Goal: Task Accomplishment & Management: Manage account settings

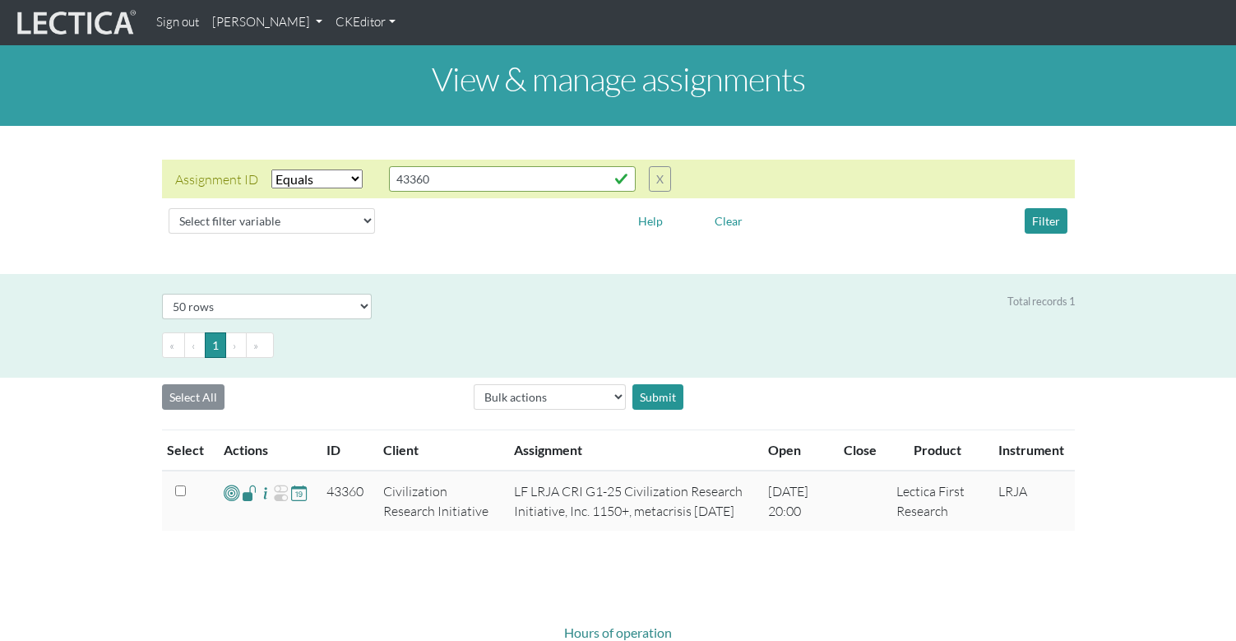
select select "equal"
select select "50"
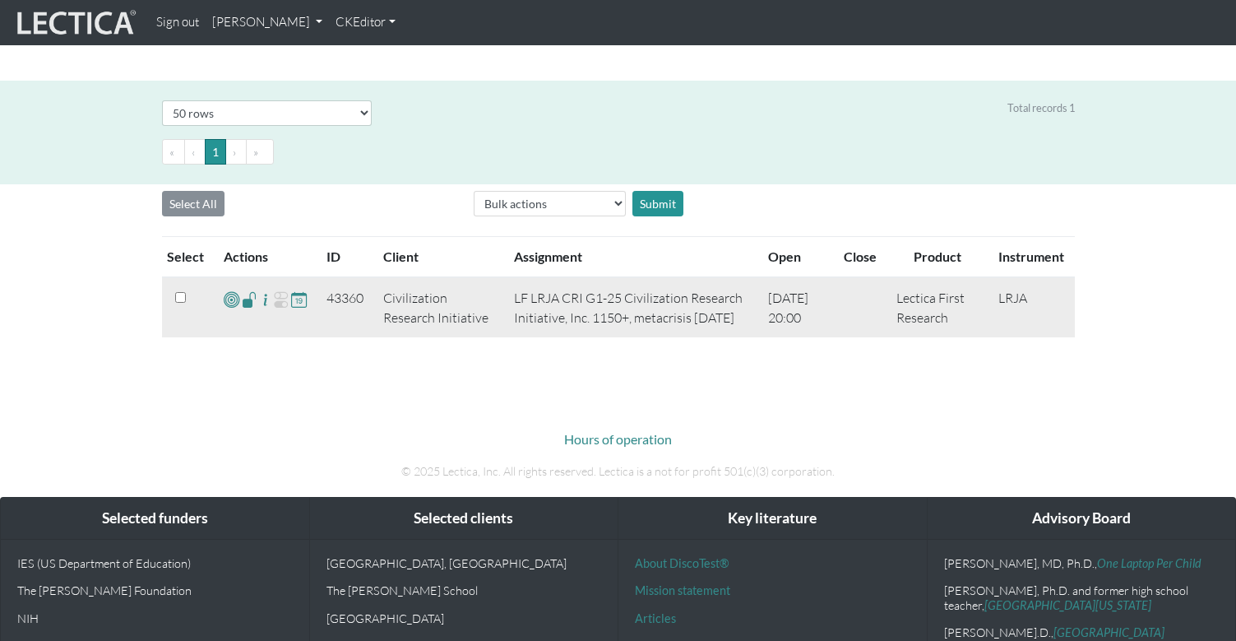
scroll to position [285, 0]
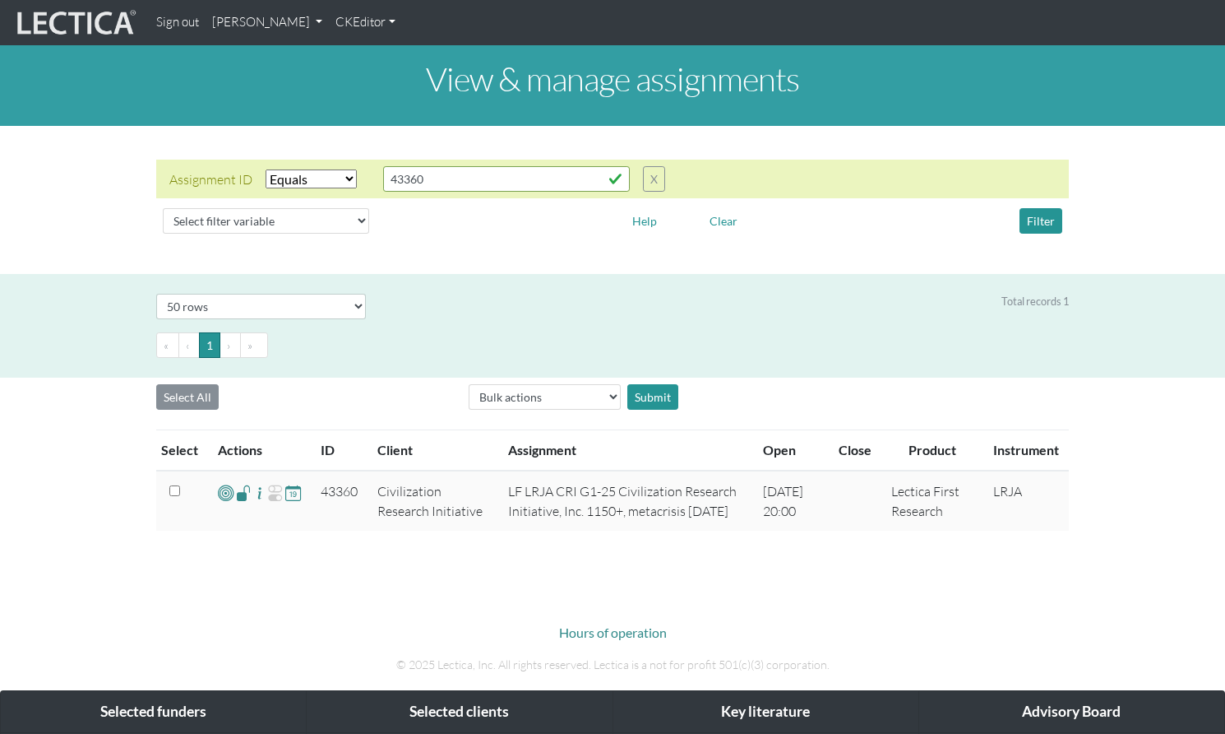
select select "equal"
select select "50"
click at [329, 20] on link "CKEditor" at bounding box center [365, 23] width 73 height 32
click at [240, 20] on link "[PERSON_NAME]" at bounding box center [267, 23] width 123 height 32
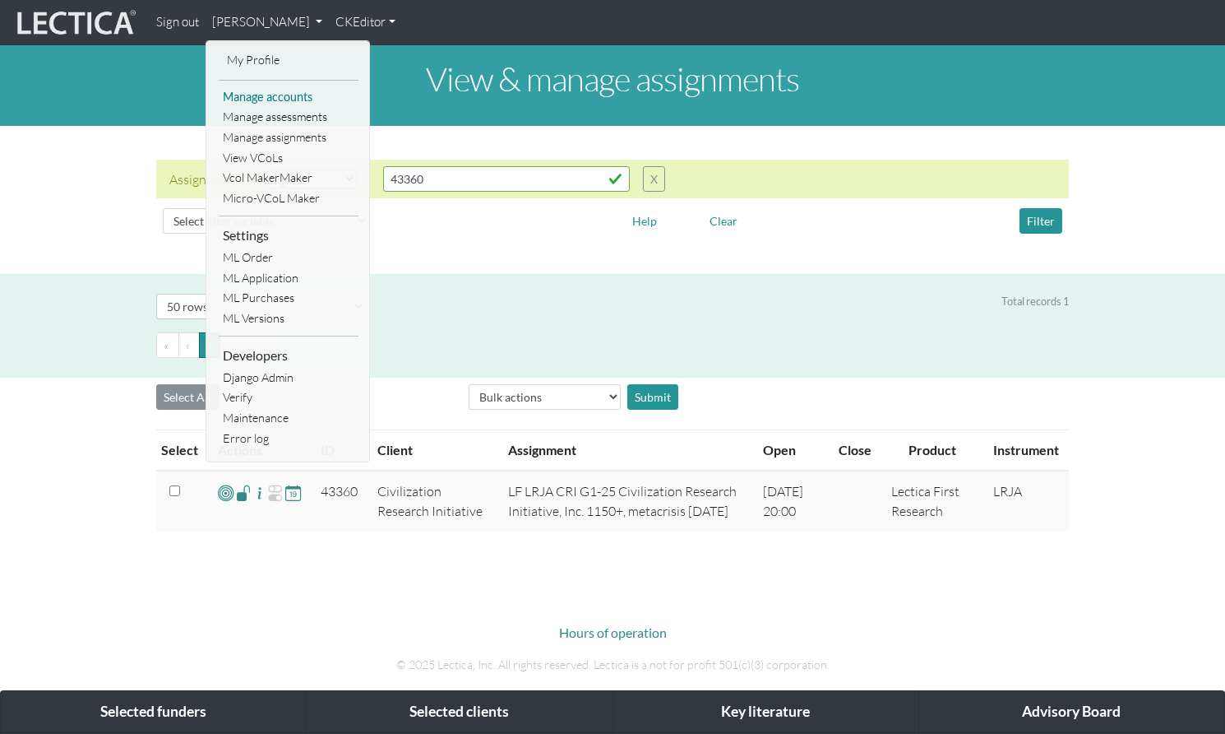
click at [255, 89] on link "Manage accounts" at bounding box center [289, 97] width 140 height 21
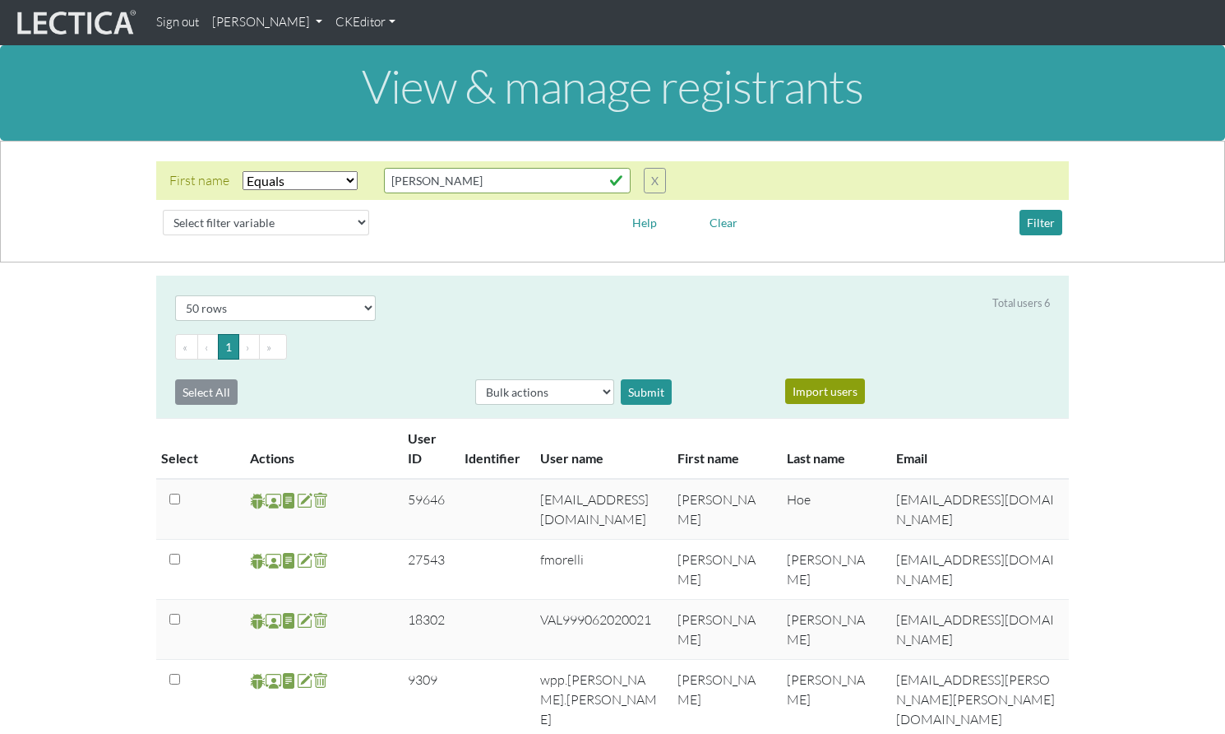
select select "iexact"
select select "50"
click at [425, 168] on input "[PERSON_NAME]" at bounding box center [507, 180] width 247 height 25
drag, startPoint x: 425, startPoint y: 171, endPoint x: 339, endPoint y: 165, distance: 86.5
click at [339, 168] on div "First name Select filter Equals Does not equal Contains Does not contain Starts…" at bounding box center [417, 180] width 497 height 25
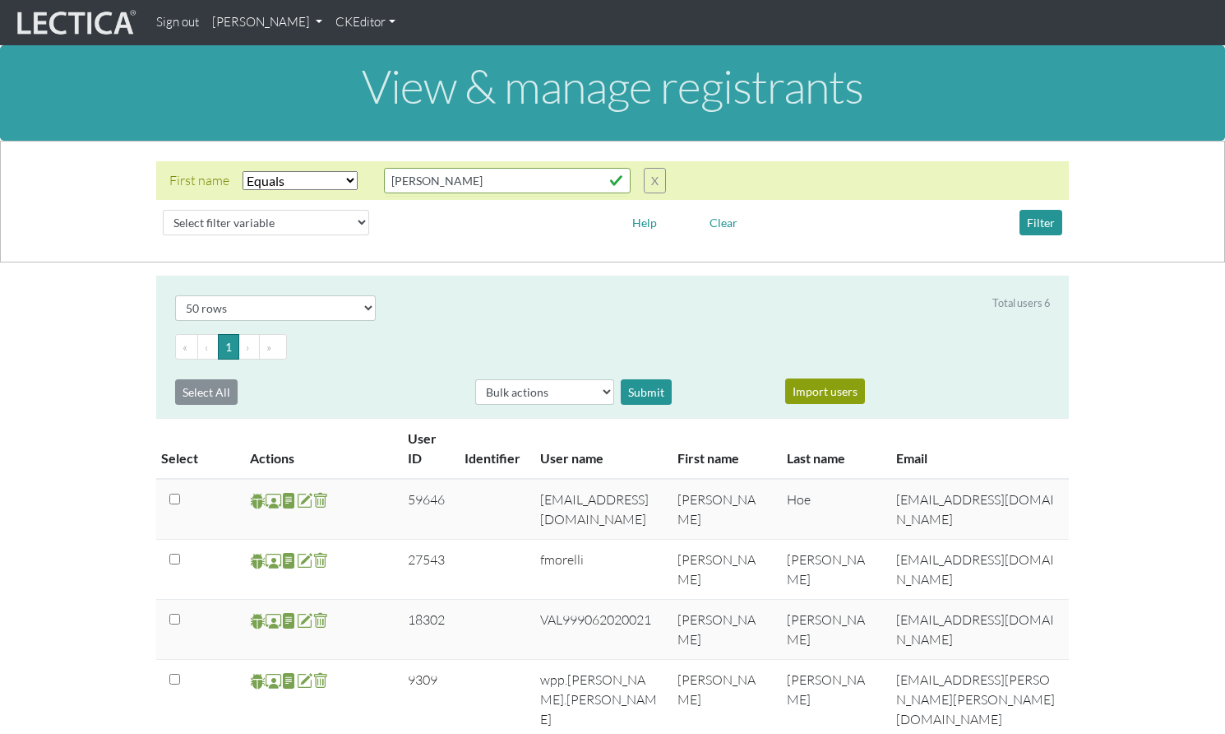
click at [298, 171] on select "Select filter Equals Does not equal Contains Does not contain Starts with Ends …" at bounding box center [300, 180] width 115 height 19
select select
click at [243, 171] on select "Select filter Equals Does not equal Contains Does not contain Starts with Ends …" at bounding box center [300, 180] width 115 height 19
click at [232, 210] on select "Select filter variable User ID User name First name Last name Email Impersonate…" at bounding box center [266, 222] width 206 height 25
click at [253, 210] on select "Select filter variable User ID User name First name Last name Email Impersonate…" at bounding box center [266, 222] width 206 height 25
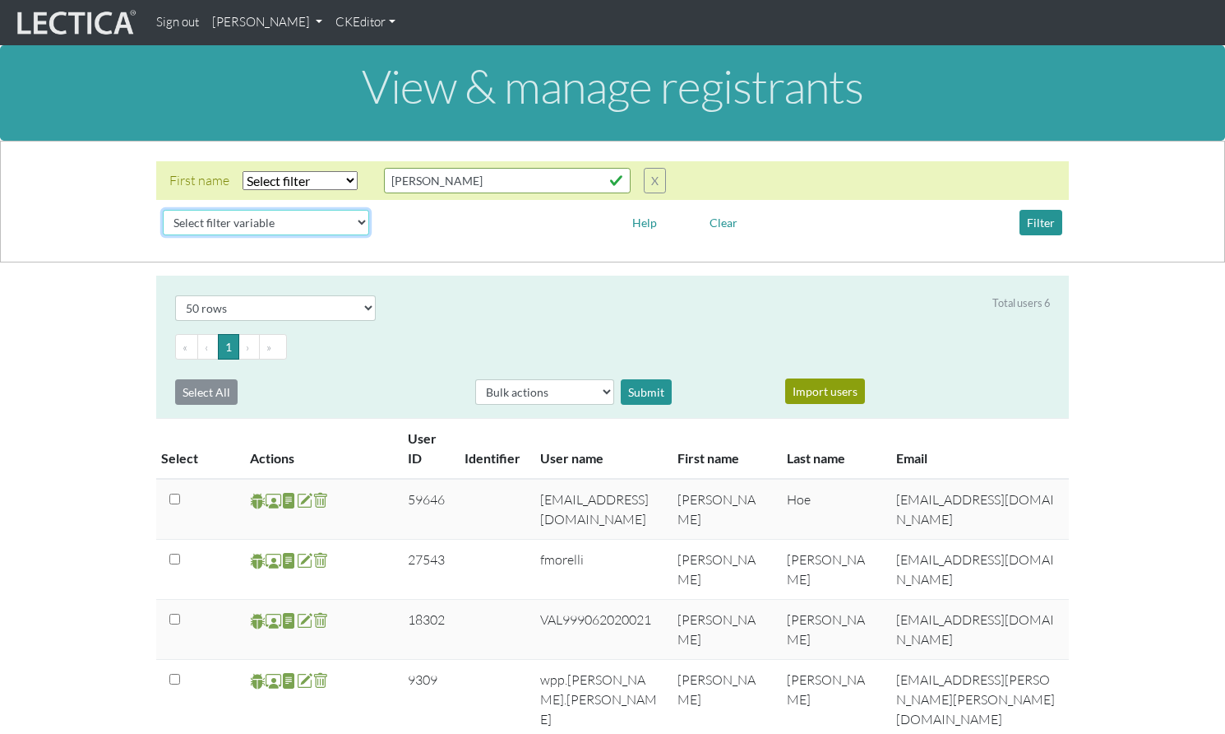
select select "first_name"
click at [163, 235] on select "Select filter variable User ID User name First name Last name Email Impersonate…" at bounding box center [266, 222] width 206 height 25
select select
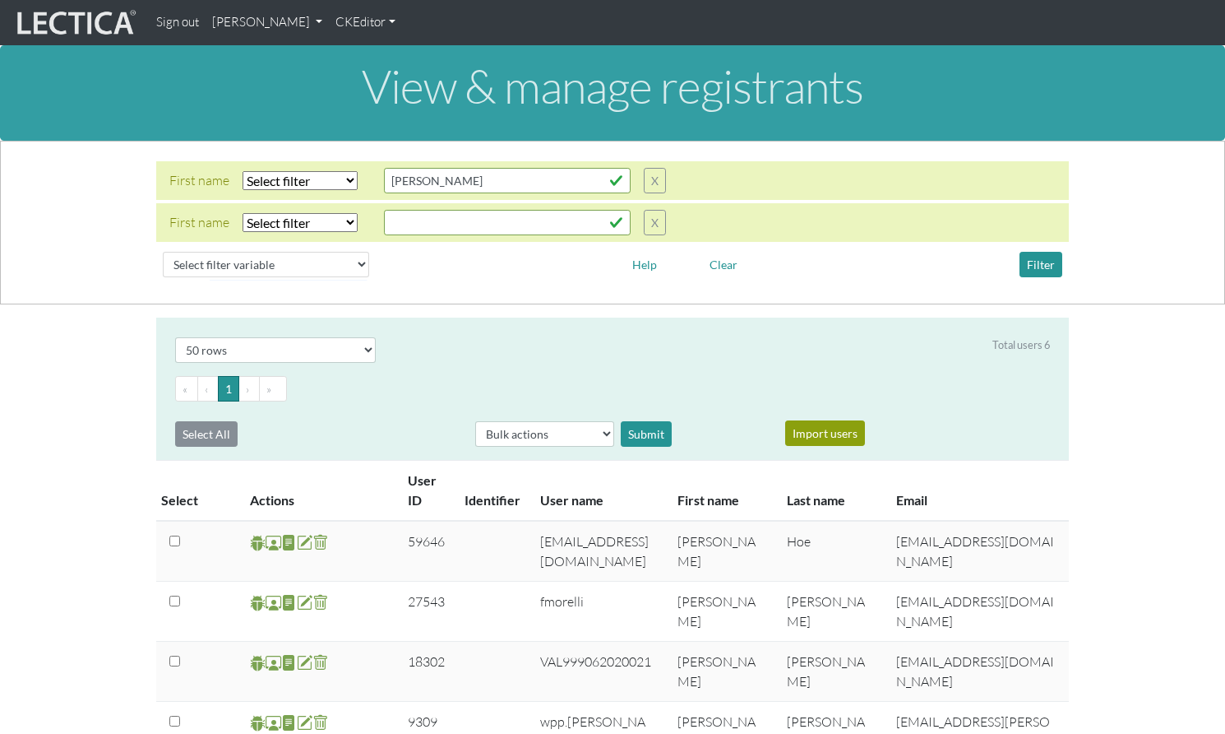
click at [296, 213] on select "Select filter Equals Does not equal Contains Does not contain Starts with Ends …" at bounding box center [300, 222] width 115 height 19
select select "iexact"
click at [243, 213] on select "Select filter Equals Does not equal Contains Does not contain Starts with Ends …" at bounding box center [300, 222] width 115 height 19
click at [412, 209] on input "text" at bounding box center [507, 221] width 247 height 25
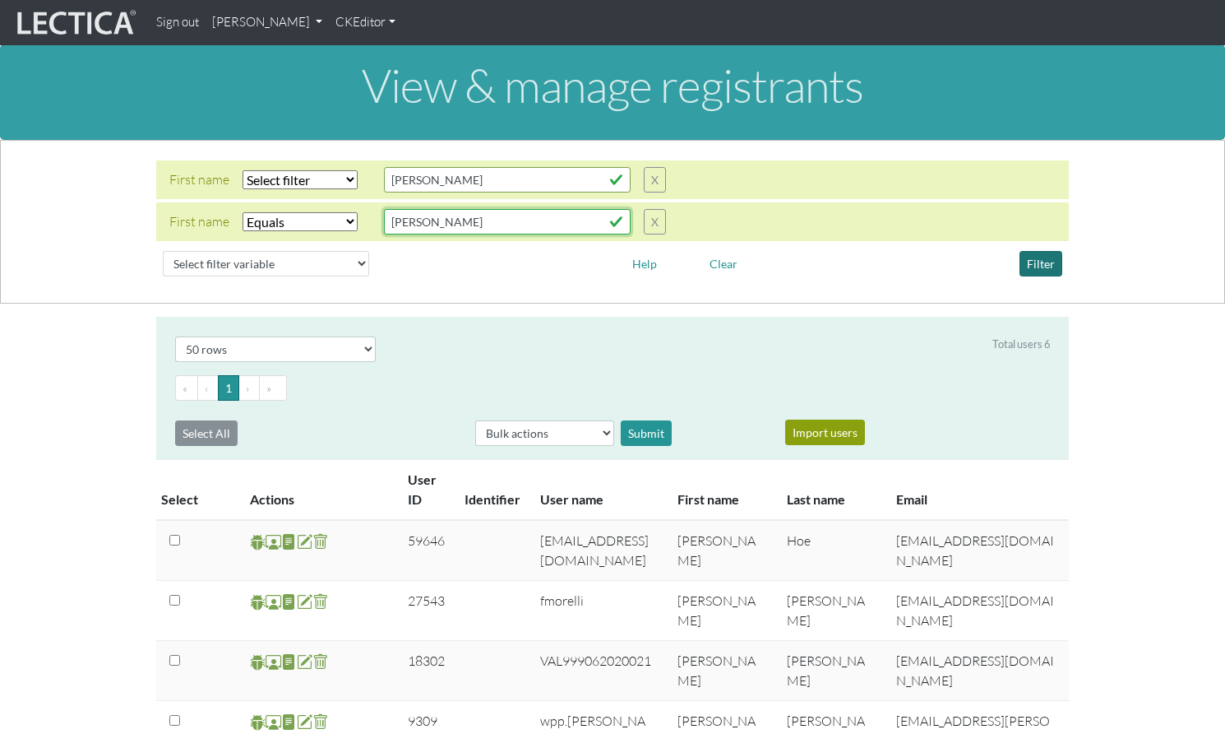
type input "Katie"
click at [1045, 252] on button "Filter" at bounding box center [1041, 263] width 43 height 25
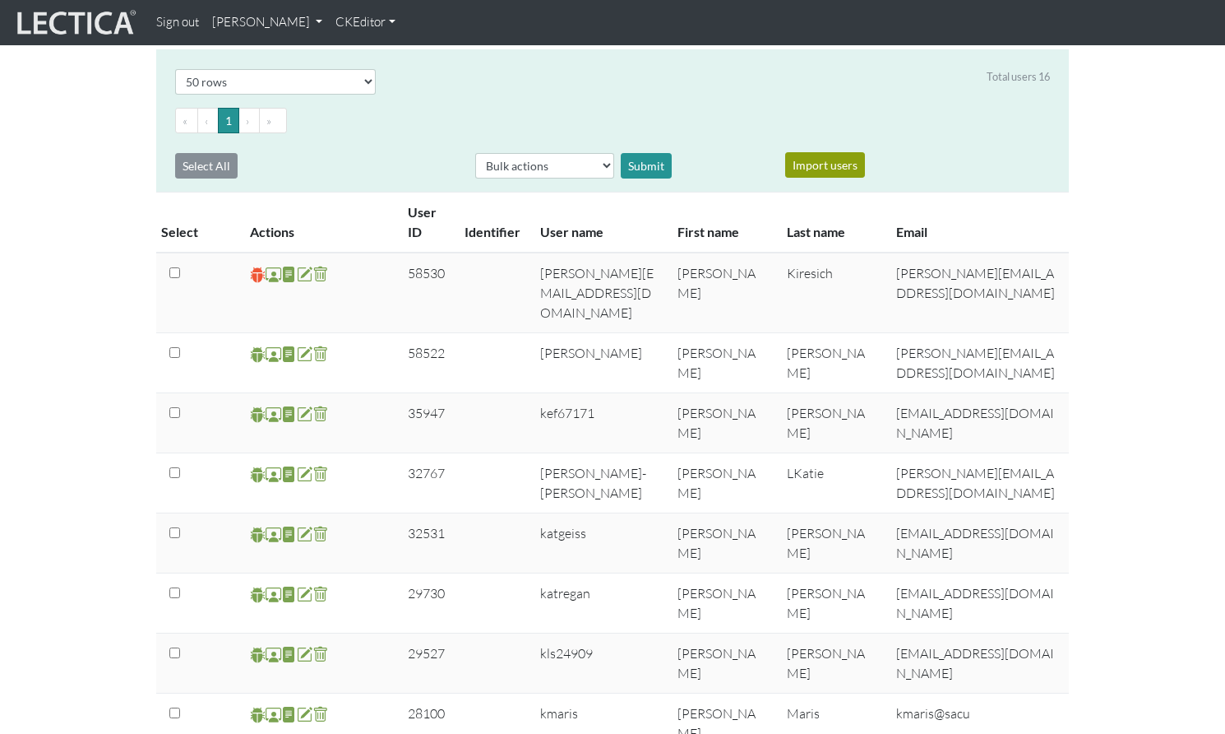
scroll to position [289, 0]
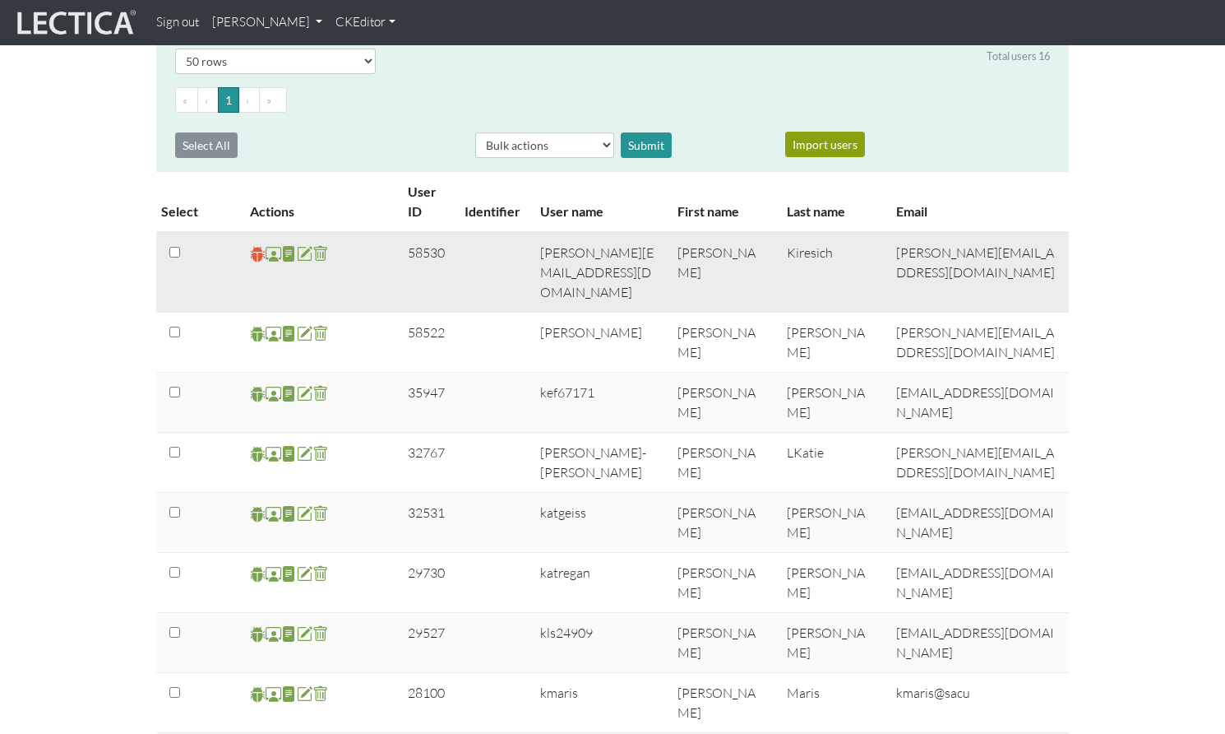
click at [257, 244] on span at bounding box center [258, 253] width 16 height 19
